Goal: Information Seeking & Learning: Learn about a topic

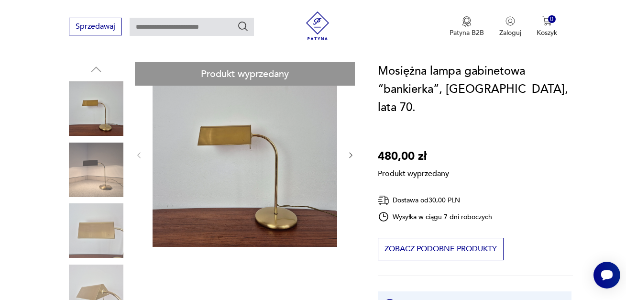
scroll to position [191, 0]
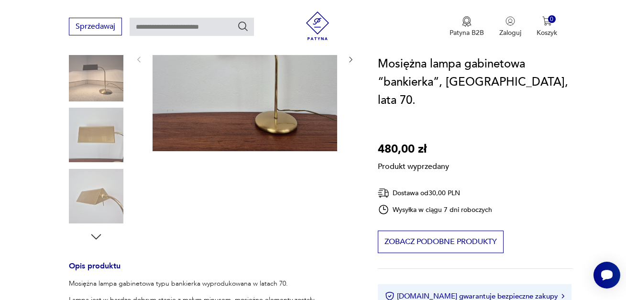
click at [93, 235] on div "Produkt wyprzedany Opis produktu Mosiężna lampa gabinetowa typu bankierka wypro…" at bounding box center [212, 247] width 286 height 560
click at [100, 238] on div "Produkt wyprzedany Opis produktu Mosiężna lampa gabinetowa typu bankierka wypro…" at bounding box center [212, 247] width 286 height 560
click at [97, 238] on div "Produkt wyprzedany Opis produktu Mosiężna lampa gabinetowa typu bankierka wypro…" at bounding box center [212, 247] width 286 height 560
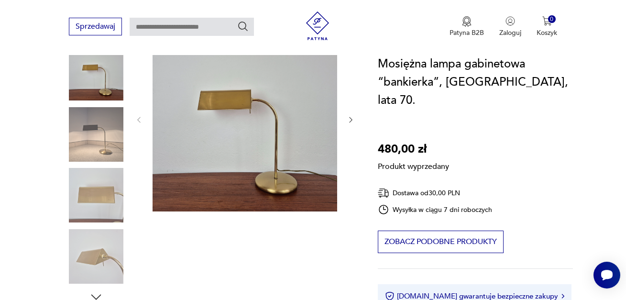
scroll to position [96, 0]
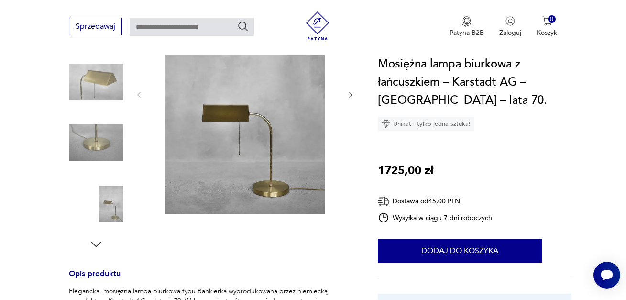
click at [96, 237] on icon "button" at bounding box center [96, 244] width 14 height 14
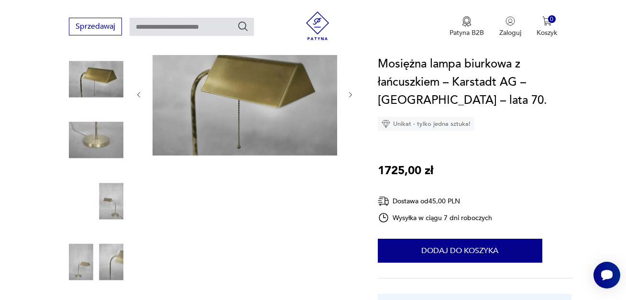
scroll to position [133, 0]
click at [97, 296] on icon "button" at bounding box center [96, 303] width 14 height 14
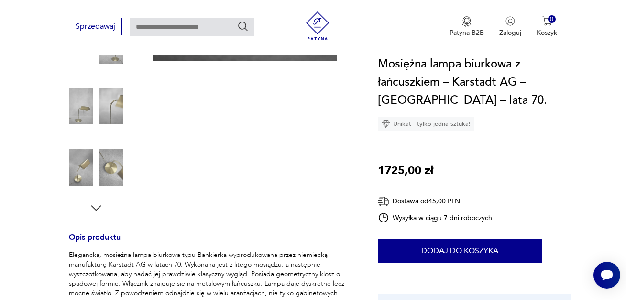
scroll to position [228, 0]
click at [96, 200] on icon "button" at bounding box center [96, 207] width 14 height 14
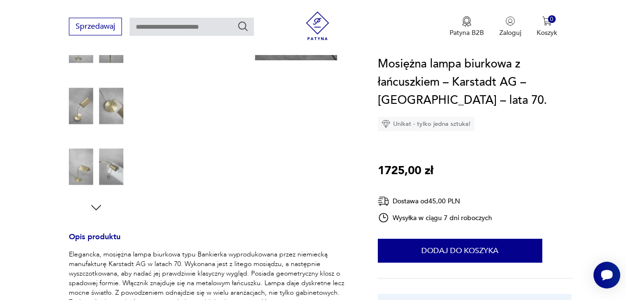
click at [96, 200] on icon "button" at bounding box center [96, 207] width 14 height 14
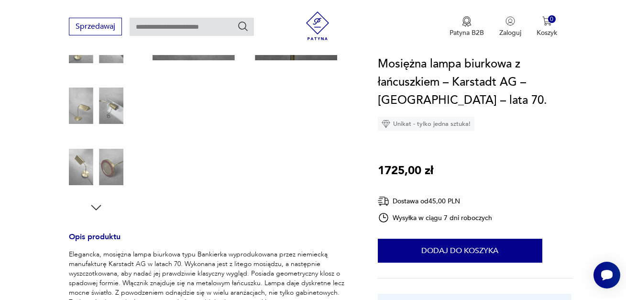
click at [113, 166] on img at bounding box center [96, 167] width 55 height 55
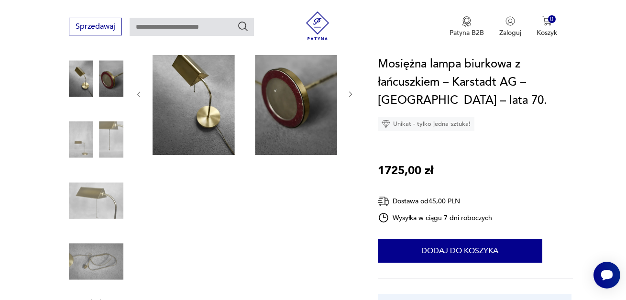
scroll to position [133, 0]
